Goal: Task Accomplishment & Management: Complete application form

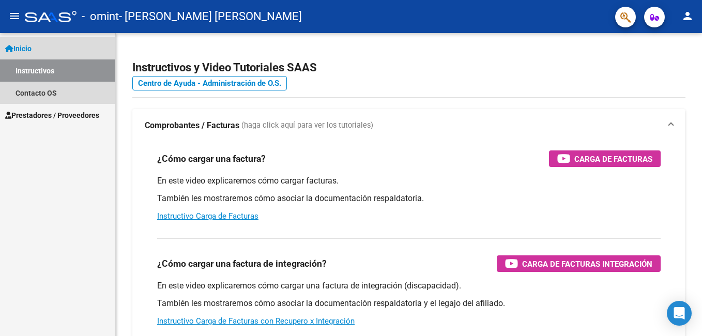
click at [22, 46] on span "Inicio" at bounding box center [18, 48] width 26 height 11
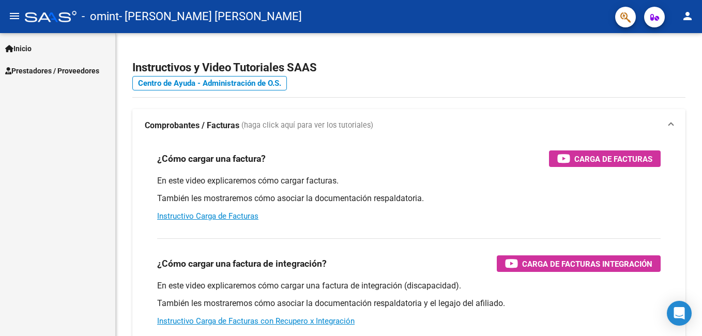
click at [12, 16] on mat-icon "menu" at bounding box center [14, 16] width 12 height 12
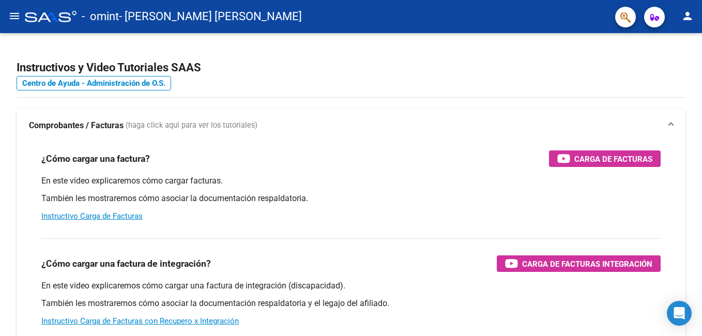
click at [12, 16] on mat-icon "menu" at bounding box center [14, 16] width 12 height 12
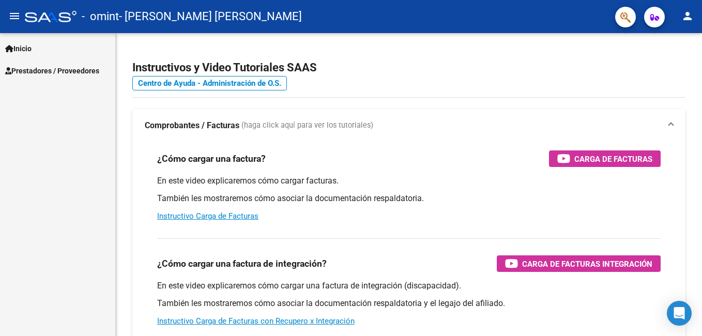
click at [48, 70] on span "Prestadores / Proveedores" at bounding box center [52, 70] width 94 height 11
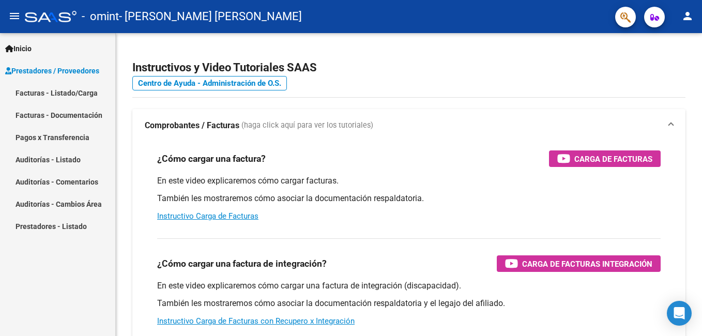
click at [54, 93] on link "Facturas - Listado/Carga" at bounding box center [57, 93] width 115 height 22
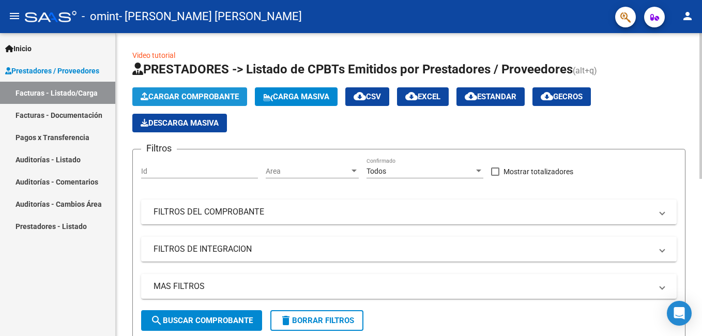
click at [214, 91] on button "Cargar Comprobante" at bounding box center [189, 96] width 115 height 19
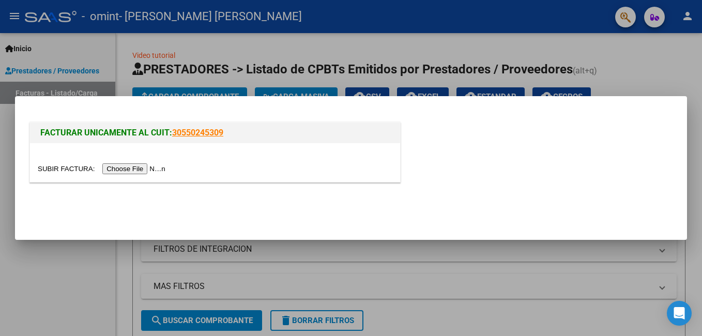
click at [122, 169] on input "file" at bounding box center [103, 168] width 131 height 11
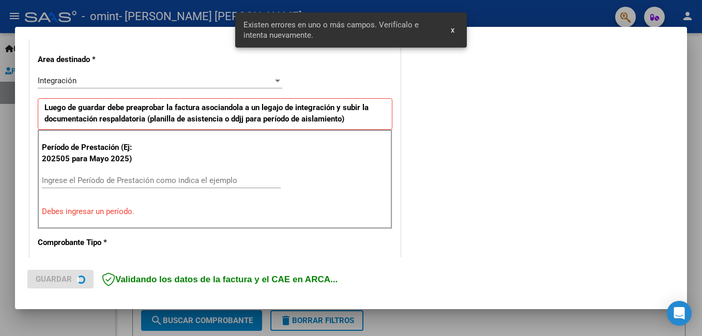
scroll to position [232, 0]
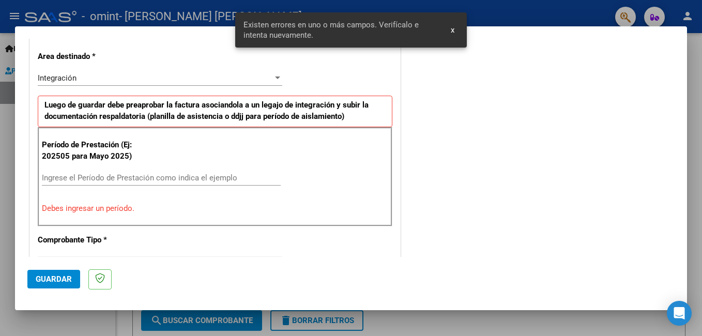
click at [177, 175] on input "Ingrese el Período de Prestación como indica el ejemplo" at bounding box center [161, 177] width 239 height 9
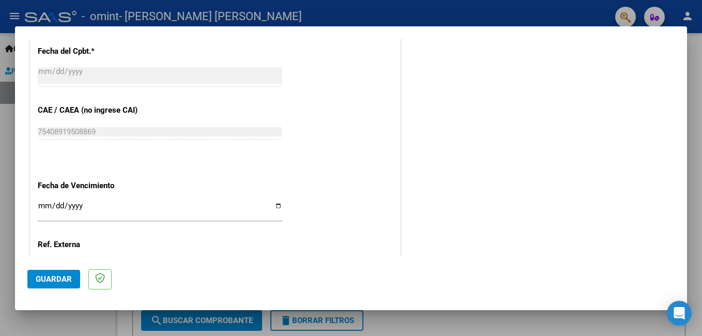
scroll to position [594, 0]
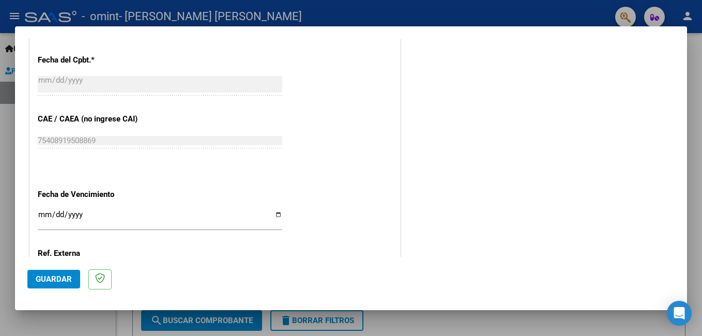
type input "202509"
click at [56, 277] on span "Guardar" at bounding box center [54, 279] width 36 height 9
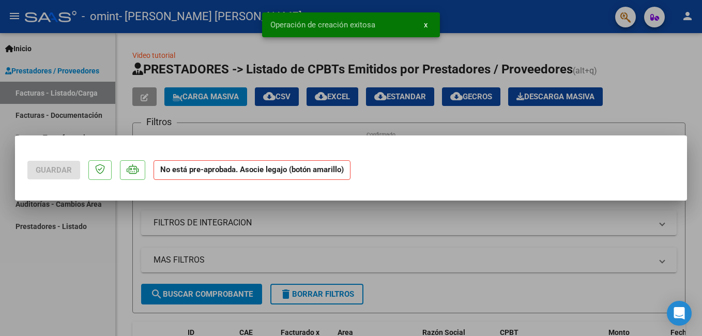
scroll to position [0, 0]
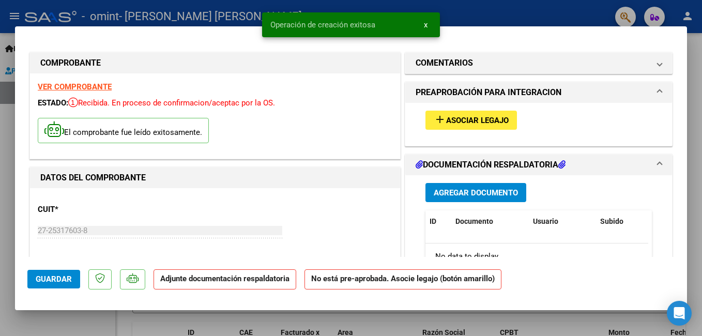
click at [474, 115] on span "add Asociar Legajo" at bounding box center [471, 119] width 75 height 9
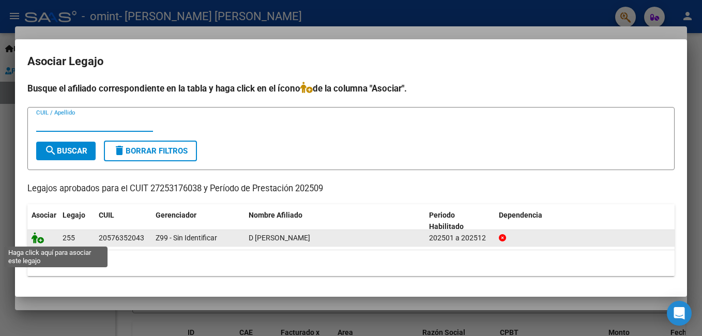
click at [41, 241] on icon at bounding box center [38, 237] width 12 height 11
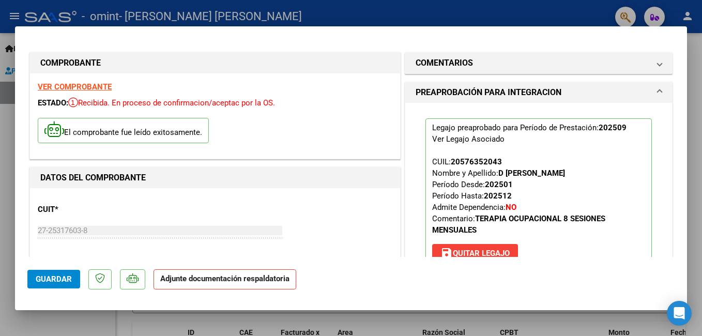
scroll to position [207, 0]
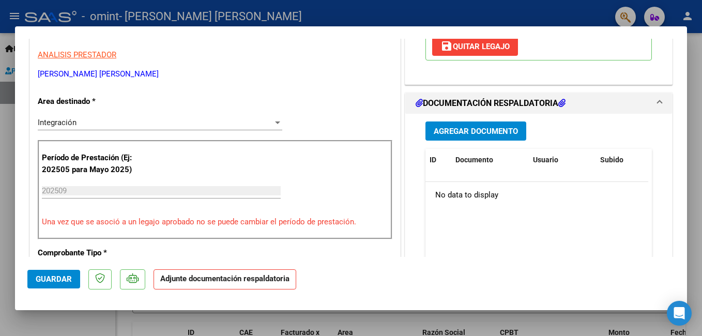
click at [492, 130] on span "Agregar Documento" at bounding box center [476, 131] width 84 height 9
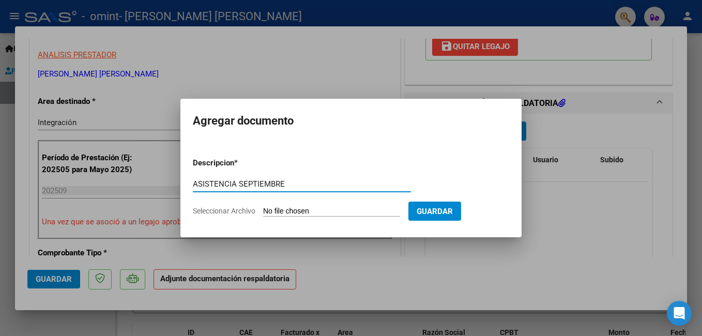
type input "ASISTENCIA SEPTIEMBRE"
click at [241, 212] on span "Seleccionar Archivo" at bounding box center [224, 211] width 63 height 8
click at [263, 212] on input "Seleccionar Archivo" at bounding box center [331, 212] width 137 height 10
type input "C:\fakepath\Asistencia [PERSON_NAME] D´Amico sepiembre 2025.pdf"
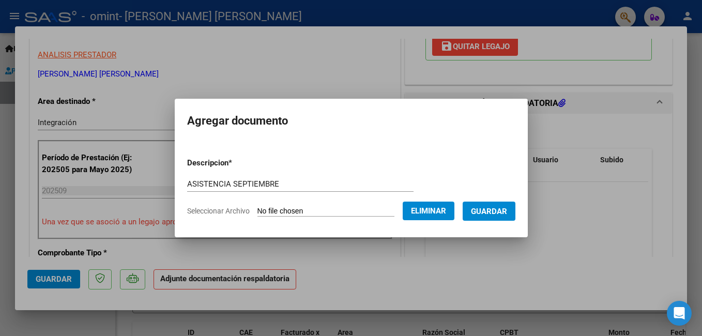
click at [493, 211] on span "Guardar" at bounding box center [489, 211] width 36 height 9
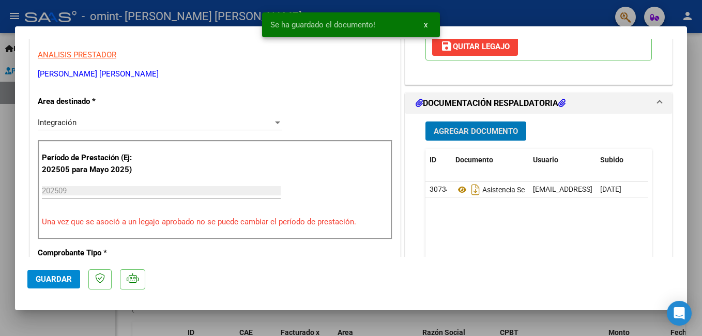
scroll to position [310, 0]
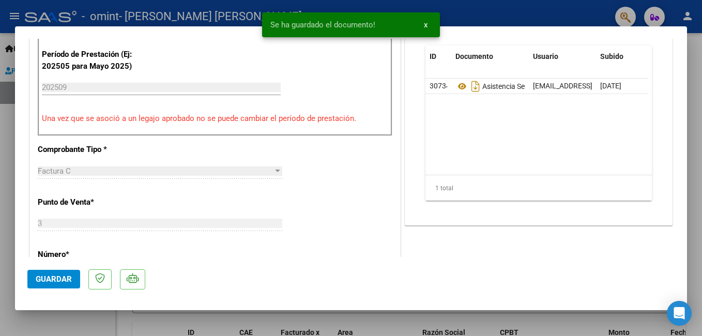
click at [48, 276] on span "Guardar" at bounding box center [54, 279] width 36 height 9
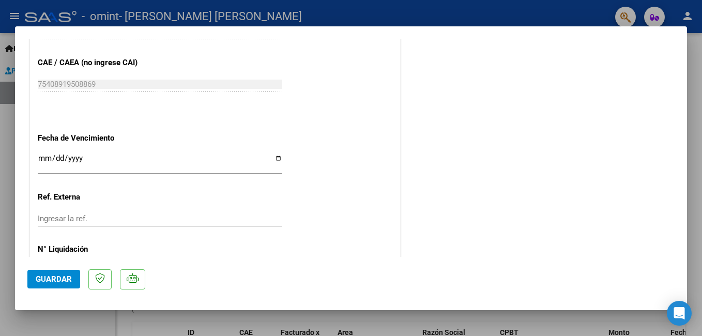
scroll to position [707, 0]
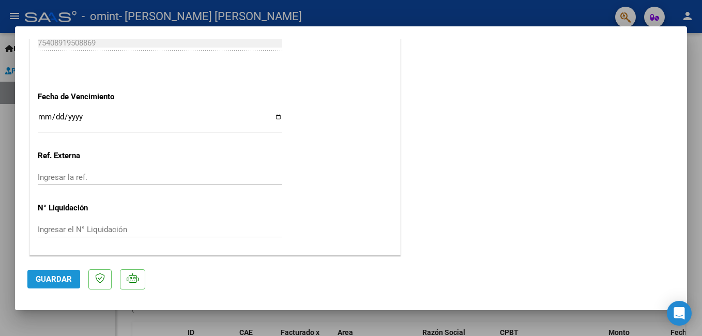
click at [59, 279] on span "Guardar" at bounding box center [54, 279] width 36 height 9
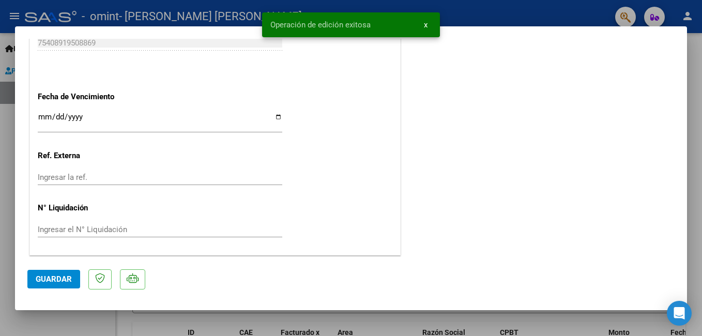
click at [4, 25] on div at bounding box center [351, 168] width 702 height 336
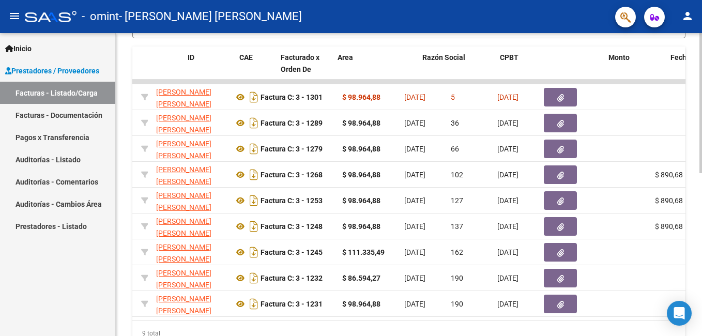
scroll to position [0, 0]
